Goal: Navigation & Orientation: Go to known website

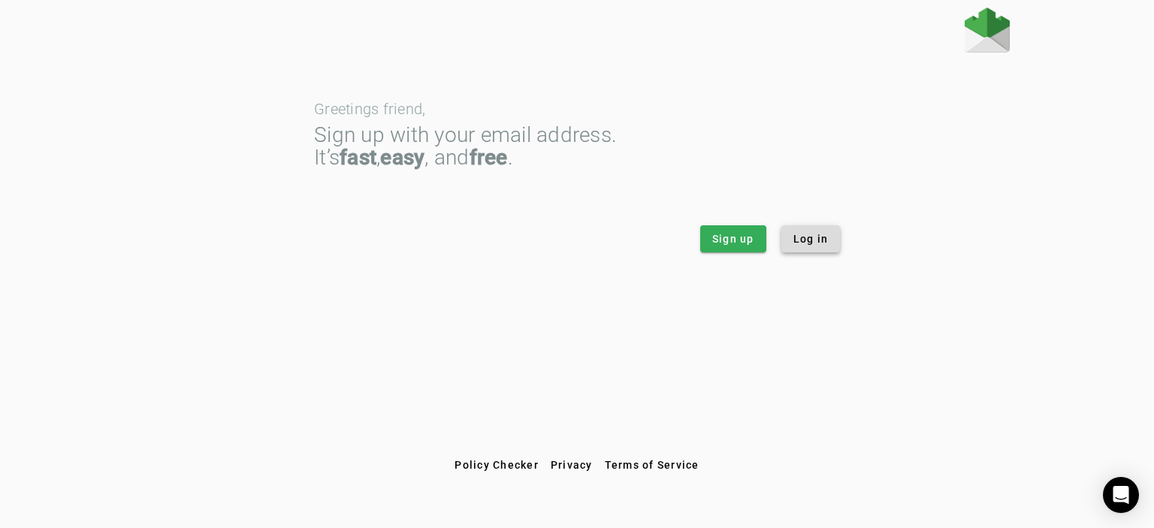
click at [810, 240] on span "Log in" at bounding box center [810, 238] width 35 height 15
